Goal: Consume media (video, audio)

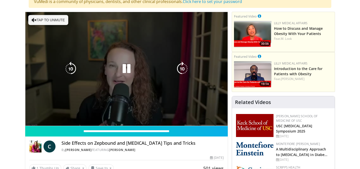
scroll to position [53, 0]
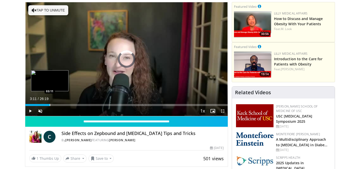
click at [50, 106] on div "Progress Bar" at bounding box center [50, 105] width 1 height 2
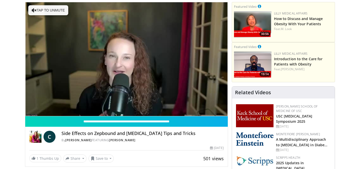
click at [90, 105] on div "10 seconds Tap to unmute" at bounding box center [126, 59] width 203 height 114
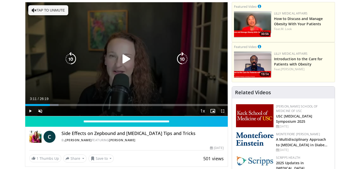
click at [154, 72] on div "10 seconds Tap to unmute" at bounding box center [126, 59] width 203 height 114
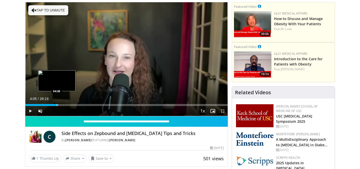
click at [57, 106] on div "Progress Bar" at bounding box center [57, 105] width 1 height 2
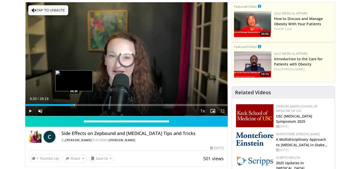
click at [74, 105] on div "Progress Bar" at bounding box center [74, 105] width 1 height 2
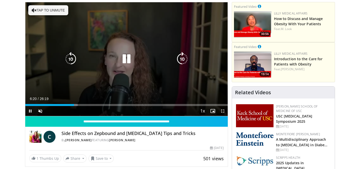
click at [108, 105] on video-js "**********" at bounding box center [126, 59] width 203 height 114
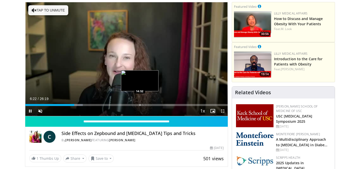
click at [140, 104] on div "Progress Bar" at bounding box center [140, 105] width 1 height 2
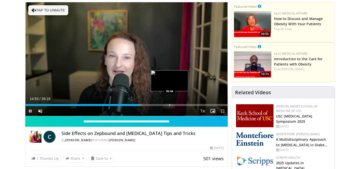
click at [170, 104] on div "Progress Bar" at bounding box center [170, 105] width 1 height 2
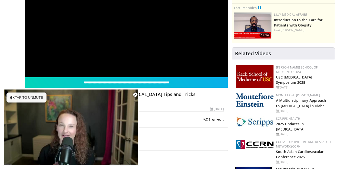
scroll to position [93, 0]
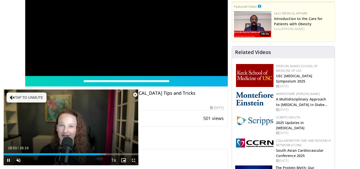
click at [136, 95] on span "Video Player" at bounding box center [135, 95] width 10 height 10
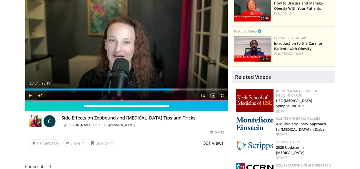
scroll to position [0, 0]
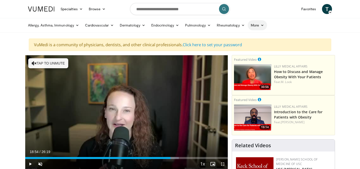
click at [262, 26] on icon at bounding box center [263, 26] width 4 height 4
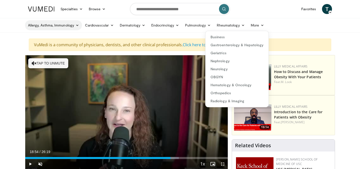
click at [80, 28] on link "Allergy, Asthma, Immunology" at bounding box center [53, 25] width 57 height 10
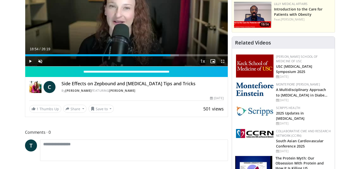
scroll to position [103, 0]
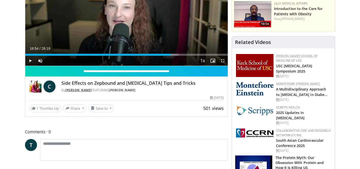
click at [92, 89] on link "[PERSON_NAME]" at bounding box center [78, 90] width 27 height 4
